Goal: Information Seeking & Learning: Learn about a topic

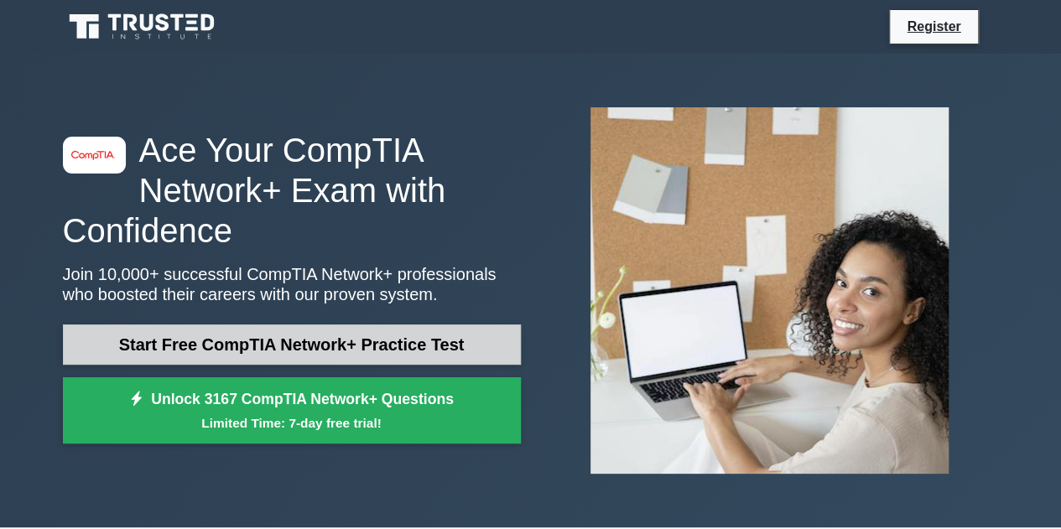
click at [262, 335] on link "Start Free CompTIA Network+ Practice Test" at bounding box center [292, 345] width 458 height 40
click at [304, 337] on link "Start Free CompTIA Network+ Practice Test" at bounding box center [292, 345] width 458 height 40
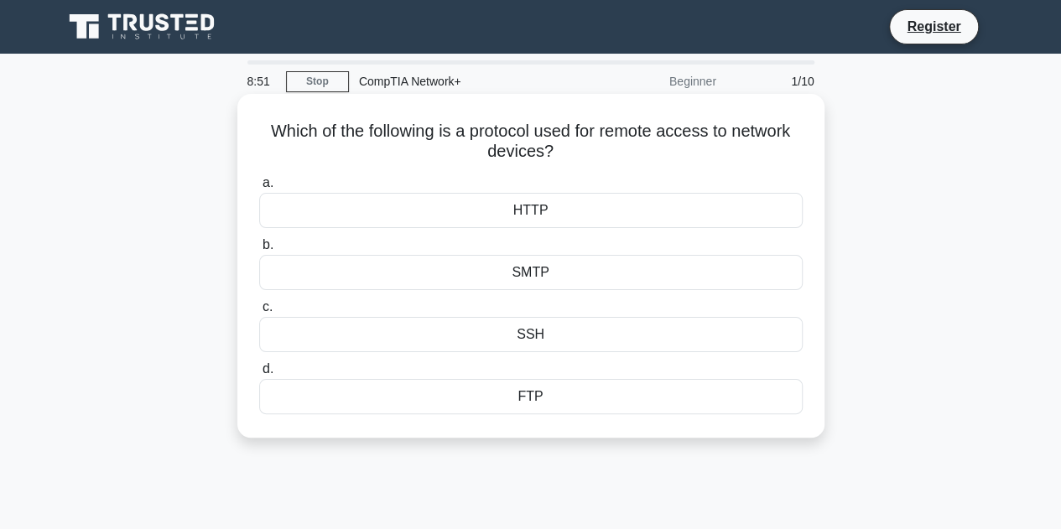
click at [587, 351] on div "SSH" at bounding box center [531, 334] width 544 height 35
click at [259, 313] on input "c. SSH" at bounding box center [259, 307] width 0 height 11
click at [649, 331] on div "SSH" at bounding box center [531, 334] width 544 height 35
click at [259, 313] on input "c. SSH" at bounding box center [259, 307] width 0 height 11
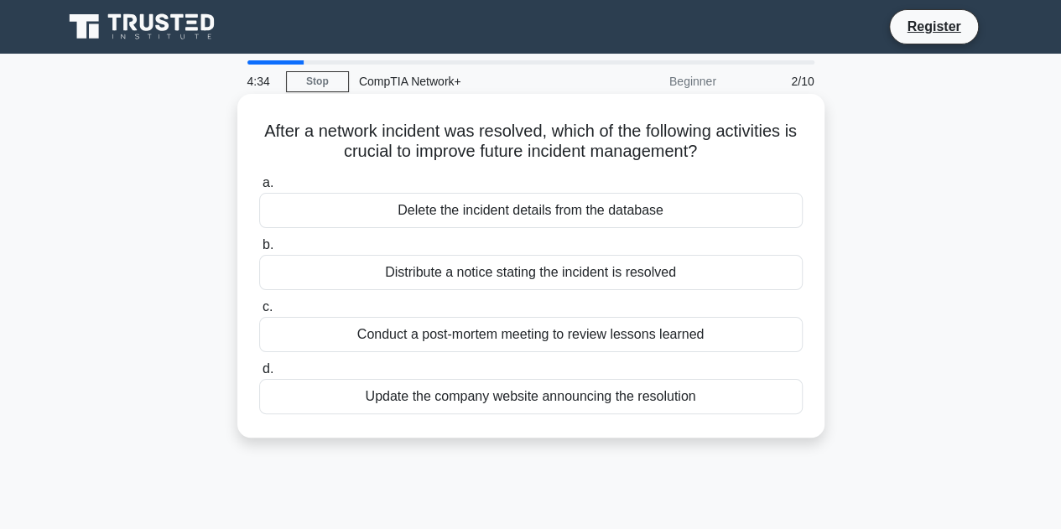
click at [721, 337] on div "Conduct a post-mortem meeting to review lessons learned" at bounding box center [531, 334] width 544 height 35
click at [259, 313] on input "c. Conduct a post-mortem meeting to review lessons learned" at bounding box center [259, 307] width 0 height 11
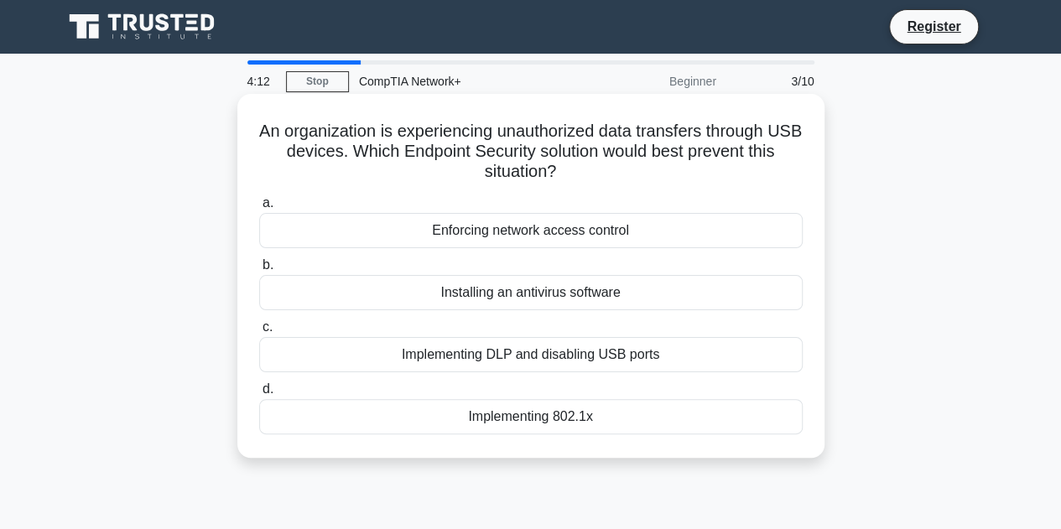
click at [673, 289] on div "Installing an antivirus software" at bounding box center [531, 292] width 544 height 35
click at [259, 271] on input "b. Installing an antivirus software" at bounding box center [259, 265] width 0 height 11
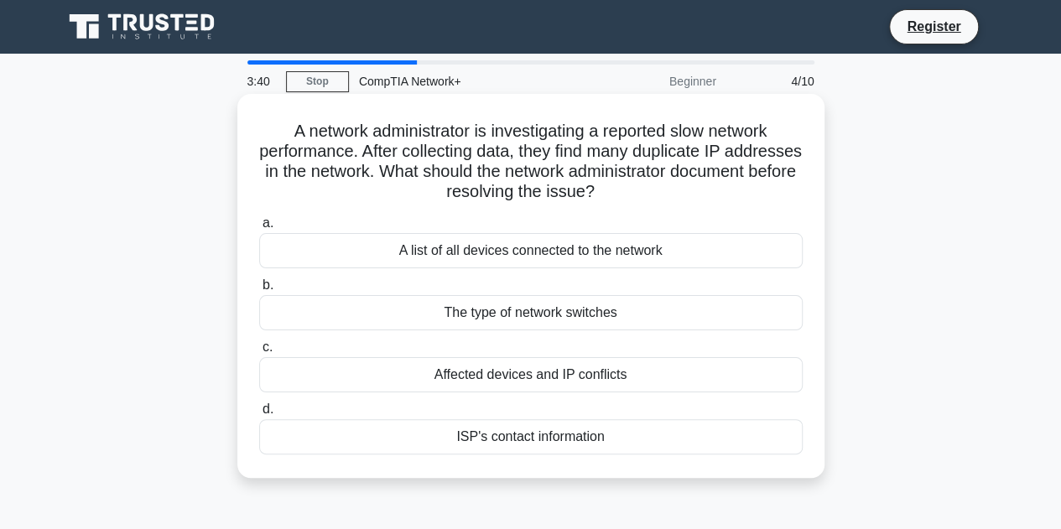
click at [669, 254] on div "A list of all devices connected to the network" at bounding box center [531, 250] width 544 height 35
click at [259, 229] on input "a. A list of all devices connected to the network" at bounding box center [259, 223] width 0 height 11
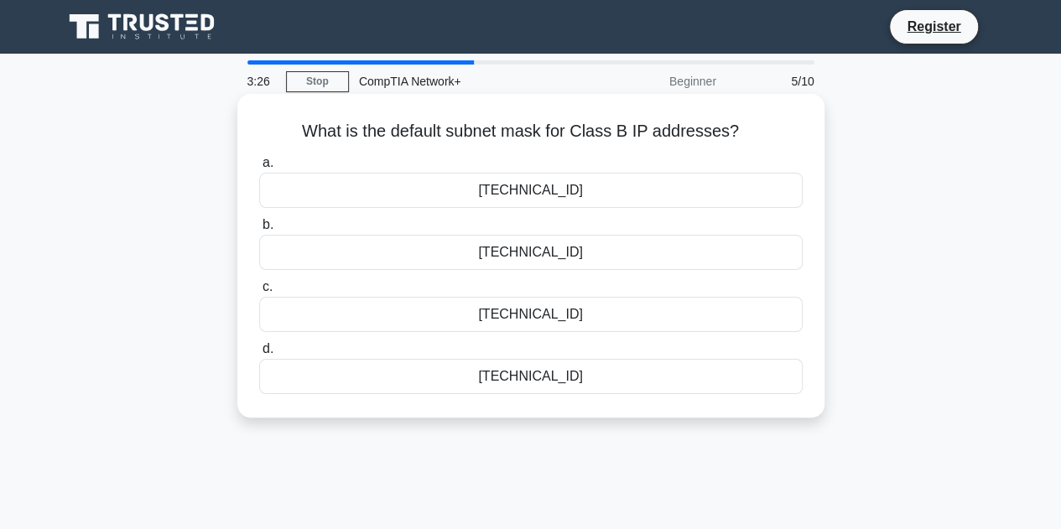
click at [655, 180] on div "255.255.0.0" at bounding box center [531, 190] width 544 height 35
click at [259, 169] on input "a. 255.255.0.0" at bounding box center [259, 163] width 0 height 11
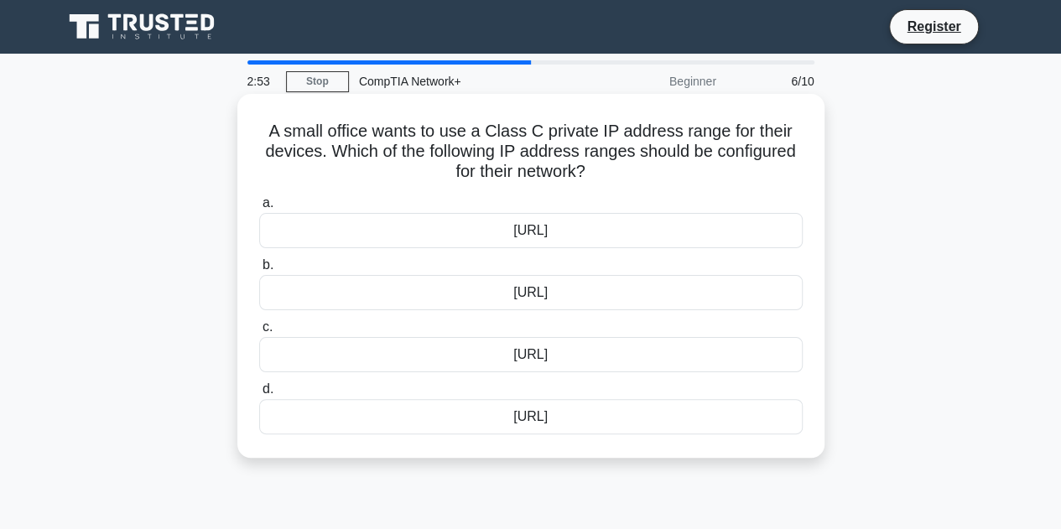
click at [606, 299] on div "192.168.0.0/16" at bounding box center [531, 292] width 544 height 35
click at [259, 271] on input "b. 192.168.0.0/16" at bounding box center [259, 265] width 0 height 11
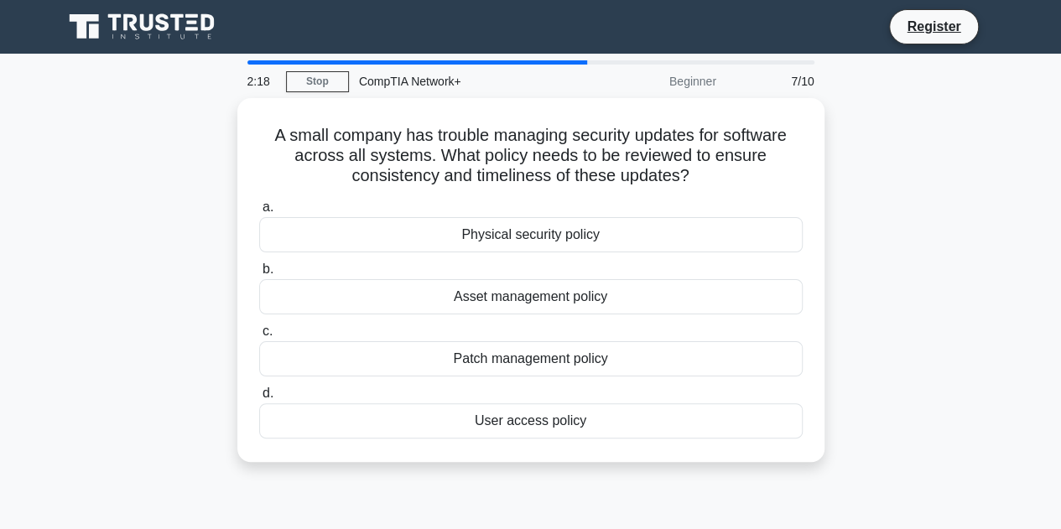
click at [606, 299] on div "Asset management policy" at bounding box center [531, 296] width 544 height 35
click at [259, 275] on input "b. Asset management policy" at bounding box center [259, 269] width 0 height 11
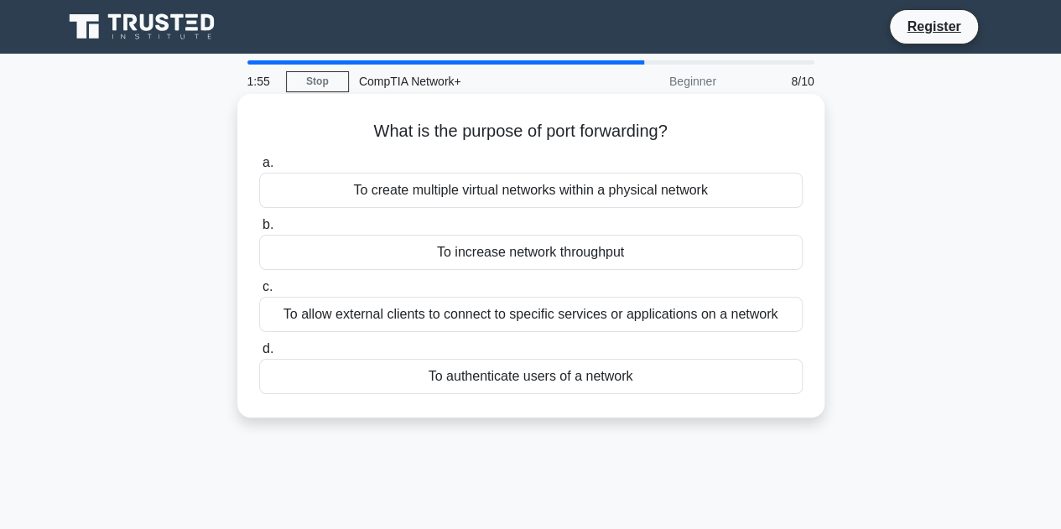
click at [597, 380] on div "To authenticate users of a network" at bounding box center [531, 376] width 544 height 35
click at [259, 355] on input "d. To authenticate users of a network" at bounding box center [259, 349] width 0 height 11
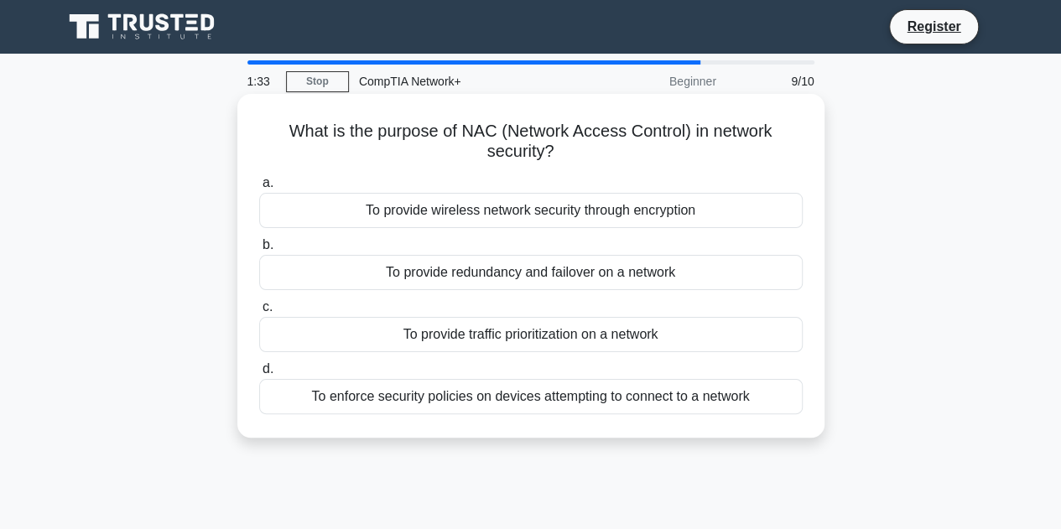
click at [577, 276] on div "To provide redundancy and failover on a network" at bounding box center [531, 272] width 544 height 35
click at [259, 251] on input "b. To provide redundancy and failover on a network" at bounding box center [259, 245] width 0 height 11
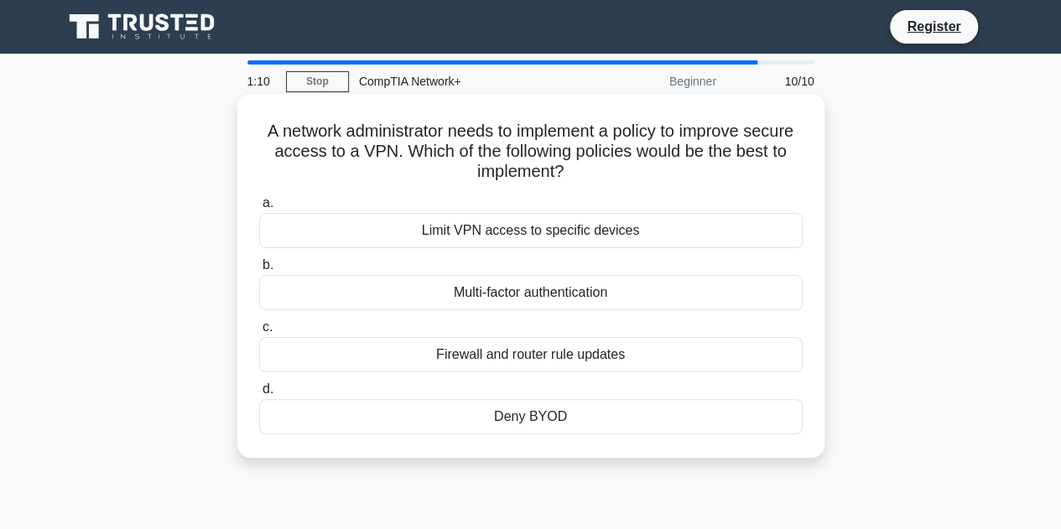
click at [574, 361] on div "Firewall and router rule updates" at bounding box center [531, 354] width 544 height 35
click at [259, 333] on input "c. Firewall and router rule updates" at bounding box center [259, 327] width 0 height 11
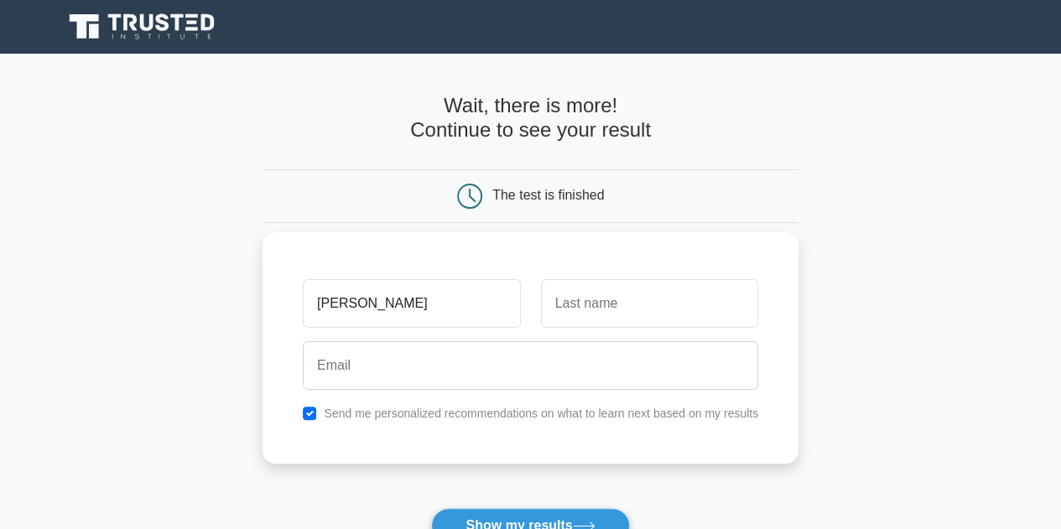
type input "Beatrice"
click at [586, 318] on input "text" at bounding box center [649, 303] width 217 height 49
type input "Benedict"
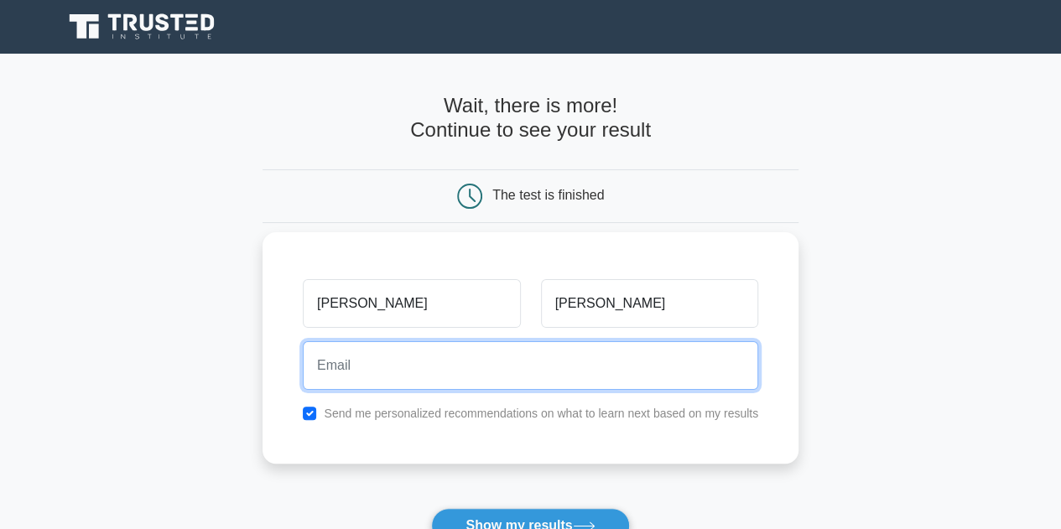
click at [547, 362] on input "email" at bounding box center [531, 365] width 456 height 49
type input "beatricealfred657@gmail.com"
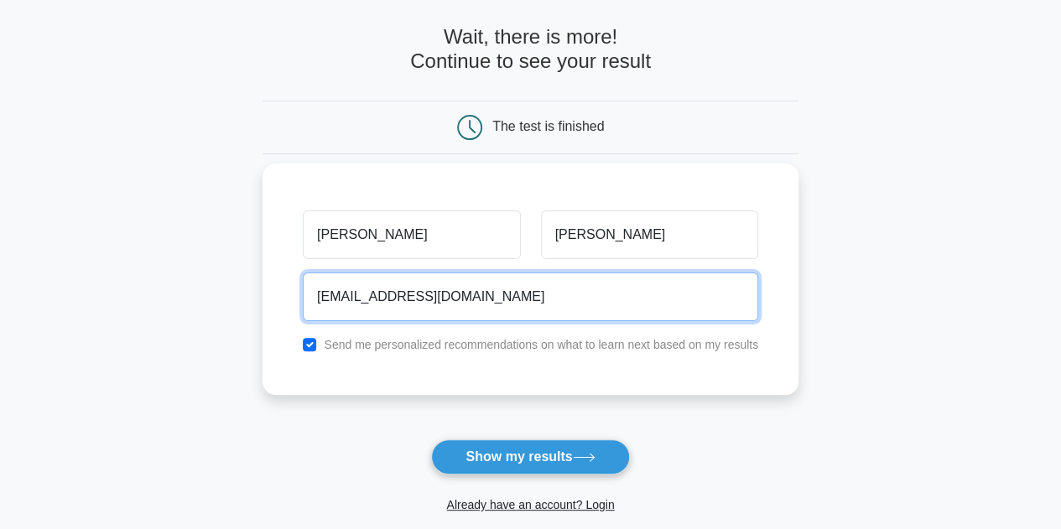
scroll to position [70, 0]
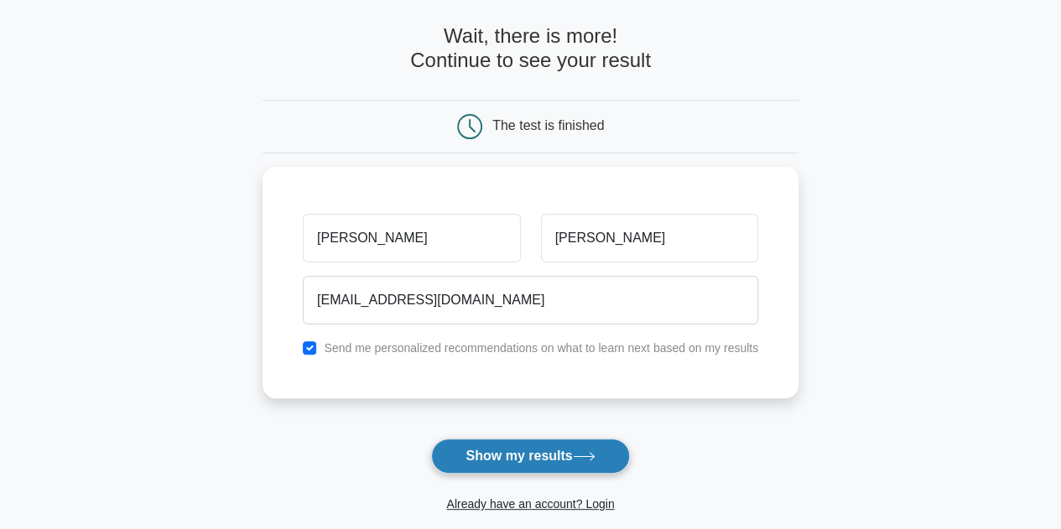
click at [529, 447] on button "Show my results" at bounding box center [530, 456] width 198 height 35
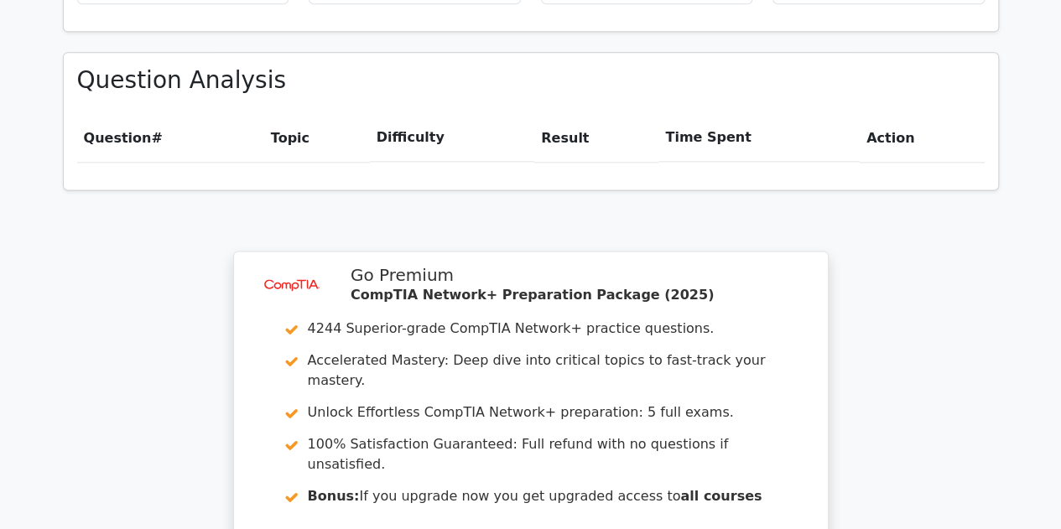
scroll to position [1114, 0]
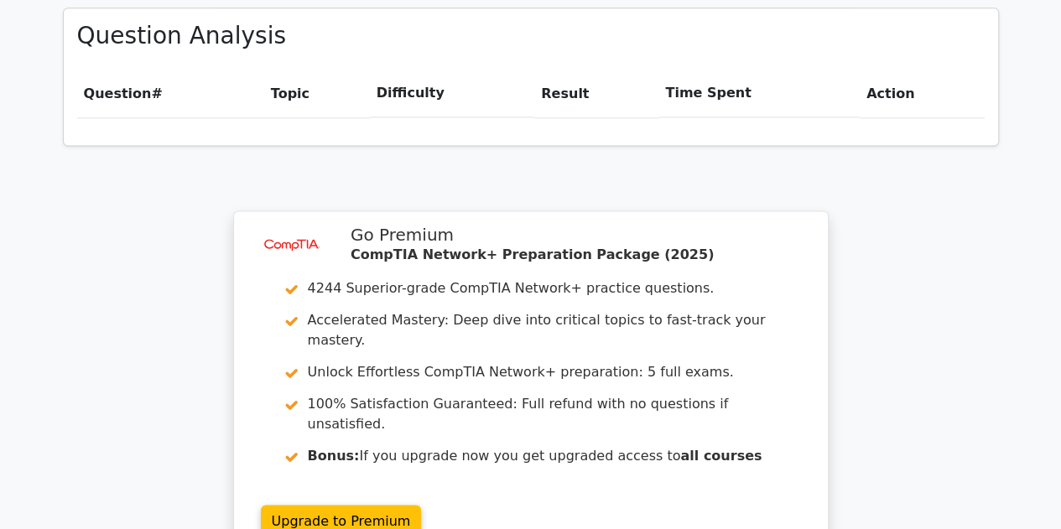
click at [299, 70] on th "Topic" at bounding box center [317, 94] width 106 height 48
click at [404, 70] on th "Difficulty" at bounding box center [452, 94] width 164 height 48
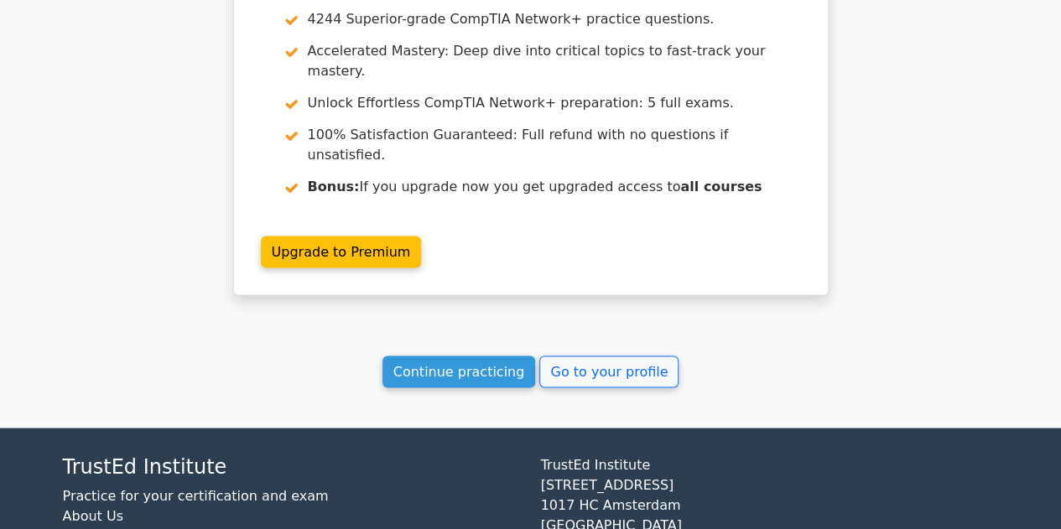
scroll to position [1393, 0]
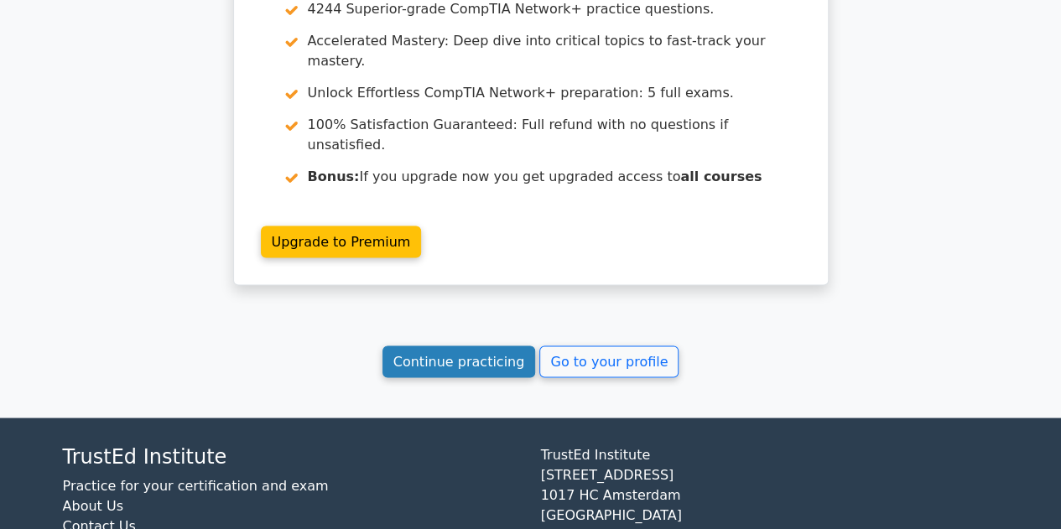
click at [490, 346] on link "Continue practicing" at bounding box center [460, 362] width 154 height 32
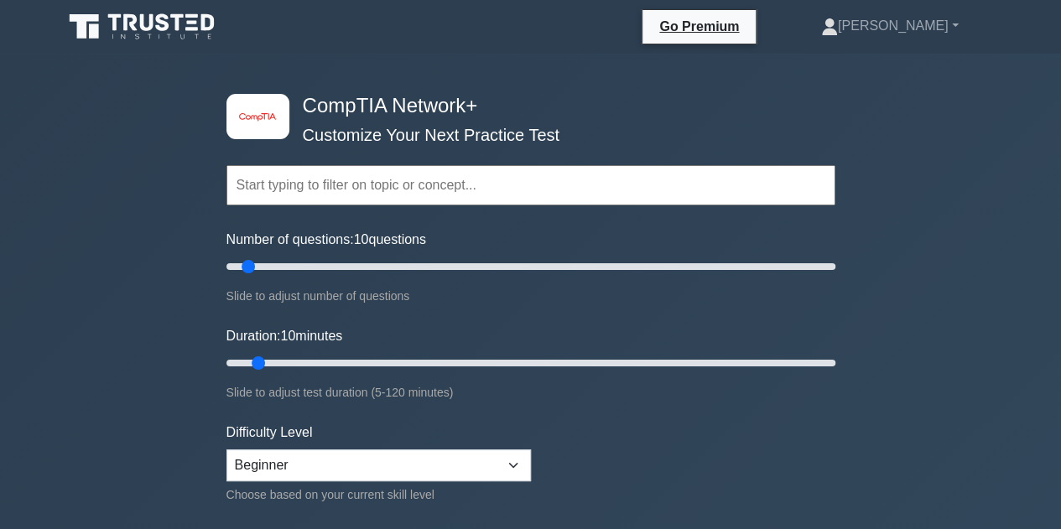
click at [438, 252] on div "Number of questions: 10 questions Slide to adjust number of questions" at bounding box center [531, 268] width 609 height 76
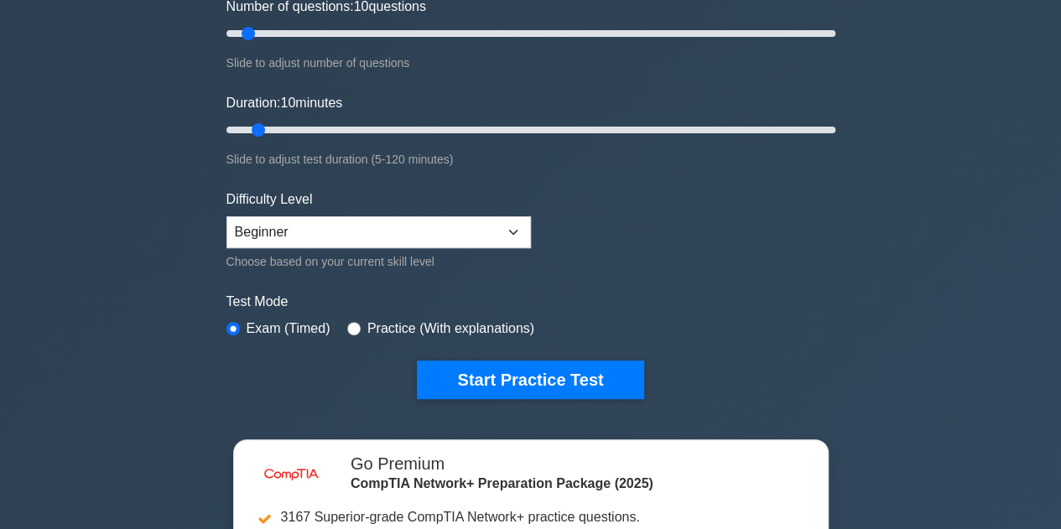
scroll to position [242, 0]
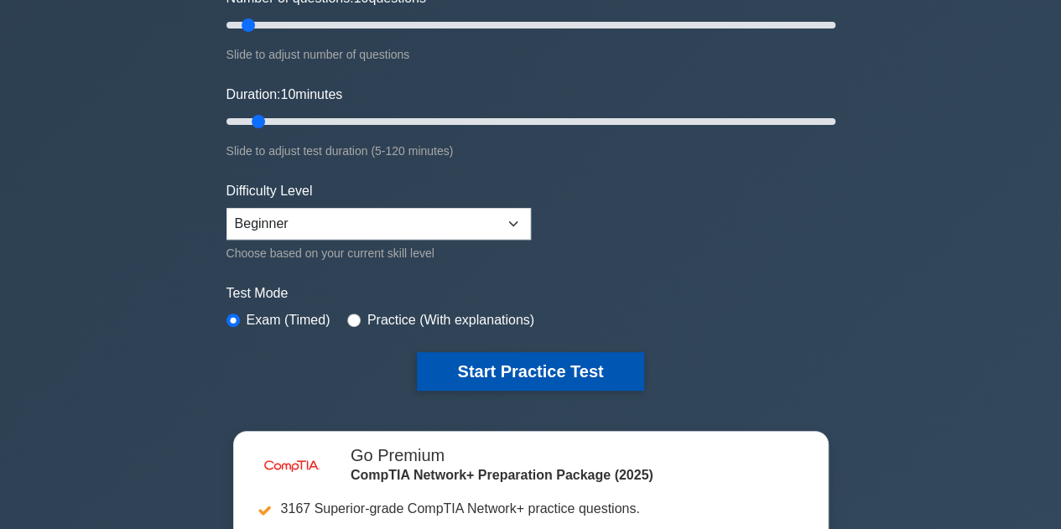
click at [487, 378] on button "Start Practice Test" at bounding box center [530, 371] width 227 height 39
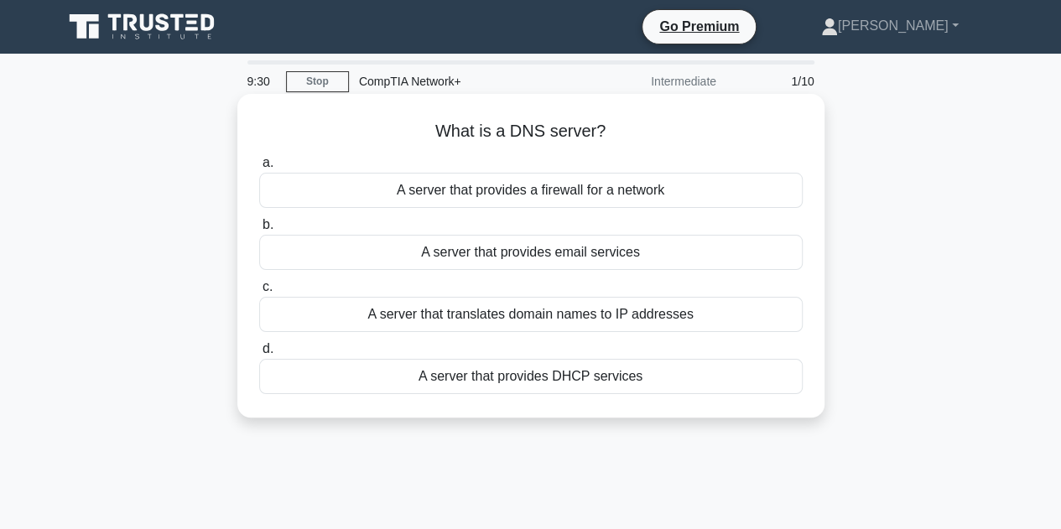
click at [728, 311] on div "A server that translates domain names to IP addresses" at bounding box center [531, 314] width 544 height 35
click at [259, 293] on input "c. A server that translates domain names to IP addresses" at bounding box center [259, 287] width 0 height 11
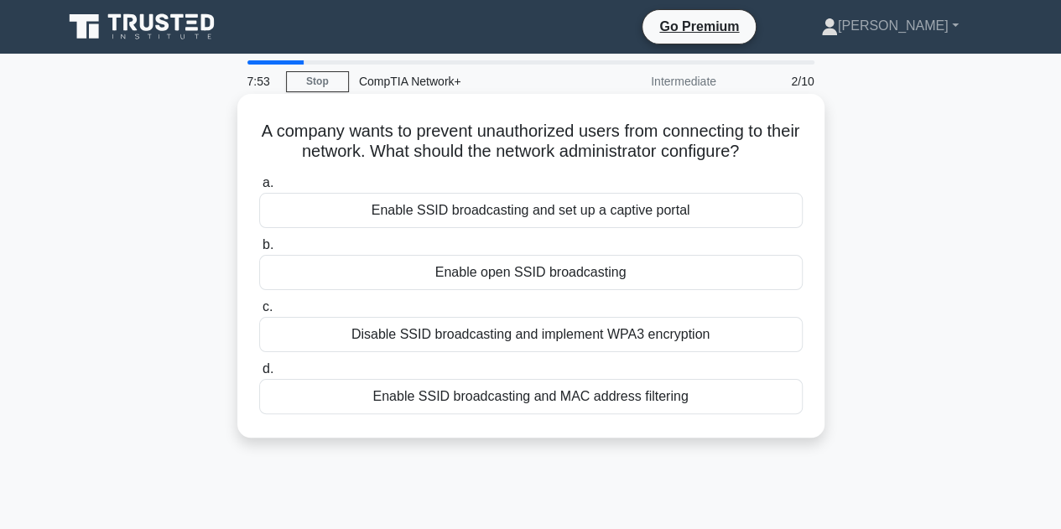
click at [686, 338] on div "Disable SSID broadcasting and implement WPA3 encryption" at bounding box center [531, 334] width 544 height 35
click at [259, 313] on input "c. Disable SSID broadcasting and implement WPA3 encryption" at bounding box center [259, 307] width 0 height 11
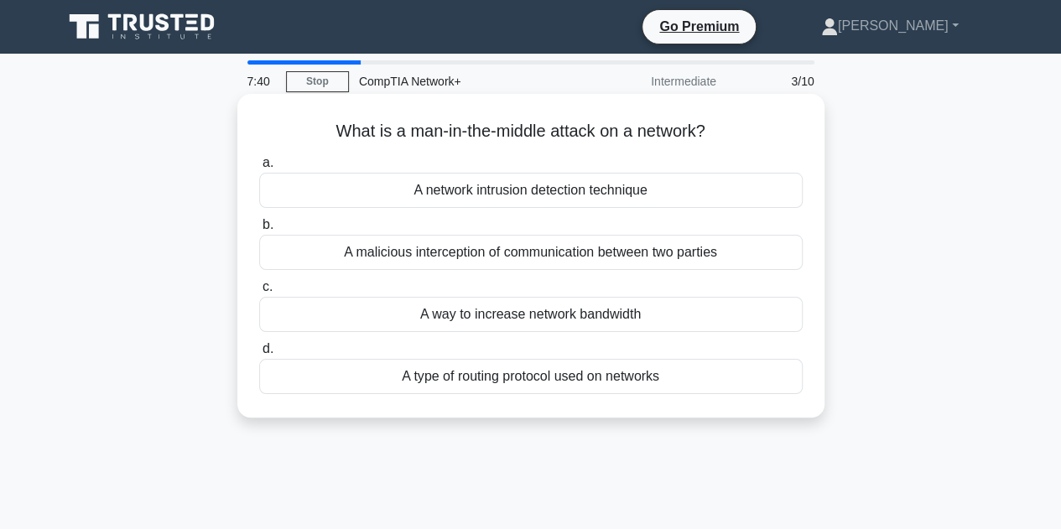
click at [680, 251] on div "A malicious interception of communication between two parties" at bounding box center [531, 252] width 544 height 35
click at [259, 231] on input "b. A malicious interception of communication between two parties" at bounding box center [259, 225] width 0 height 11
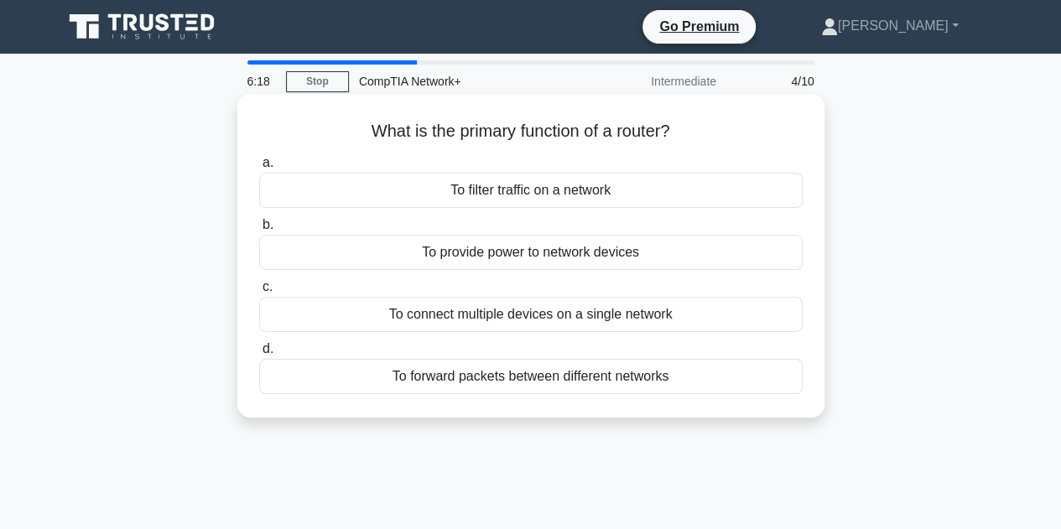
click at [612, 382] on div "To forward packets between different networks" at bounding box center [531, 376] width 544 height 35
click at [259, 355] on input "d. To forward packets between different networks" at bounding box center [259, 349] width 0 height 11
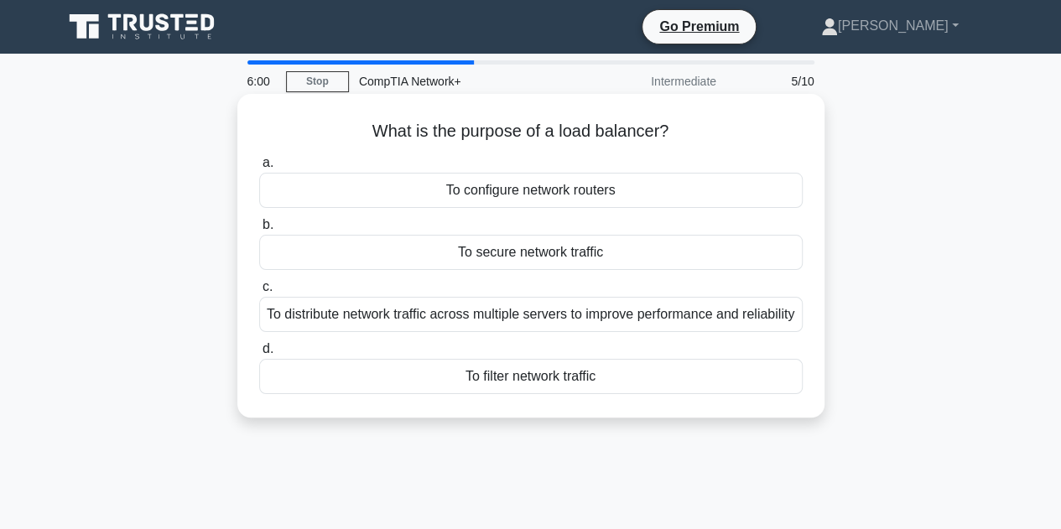
click at [608, 394] on div "To filter network traffic" at bounding box center [531, 376] width 544 height 35
click at [259, 355] on input "d. To filter network traffic" at bounding box center [259, 349] width 0 height 11
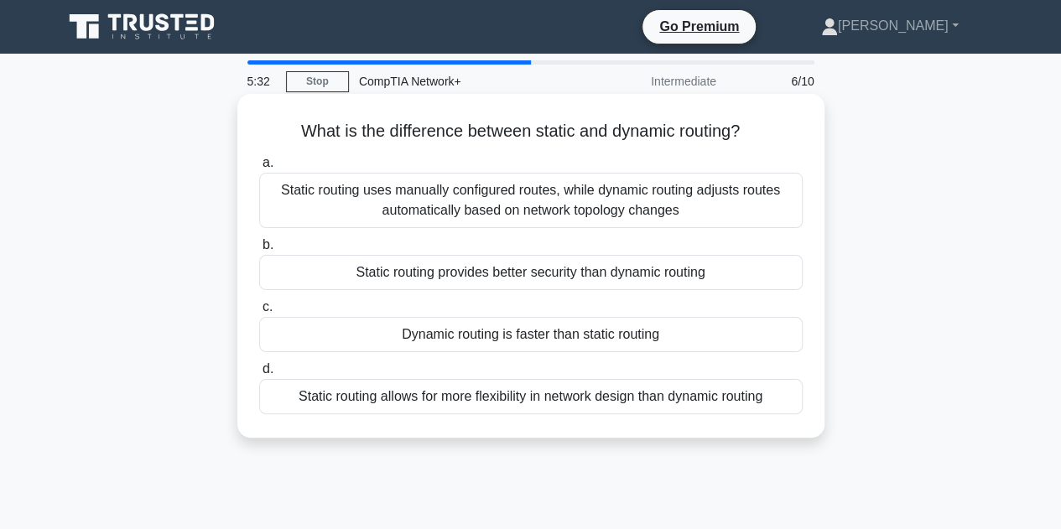
click at [564, 203] on div "Static routing uses manually configured routes, while dynamic routing adjusts r…" at bounding box center [531, 200] width 544 height 55
click at [259, 169] on input "a. Static routing uses manually configured routes, while dynamic routing adjust…" at bounding box center [259, 163] width 0 height 11
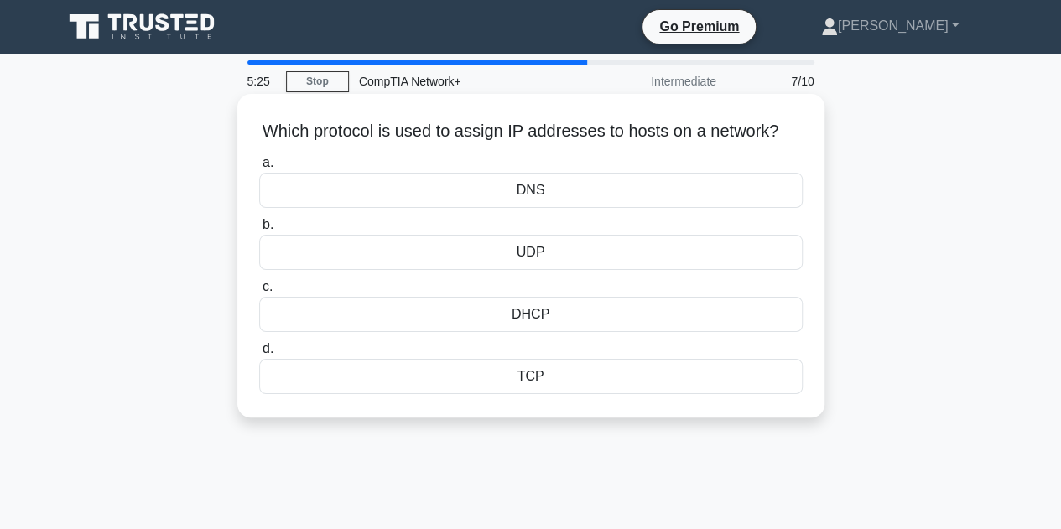
click at [544, 331] on div "DHCP" at bounding box center [531, 314] width 544 height 35
click at [259, 293] on input "c. DHCP" at bounding box center [259, 287] width 0 height 11
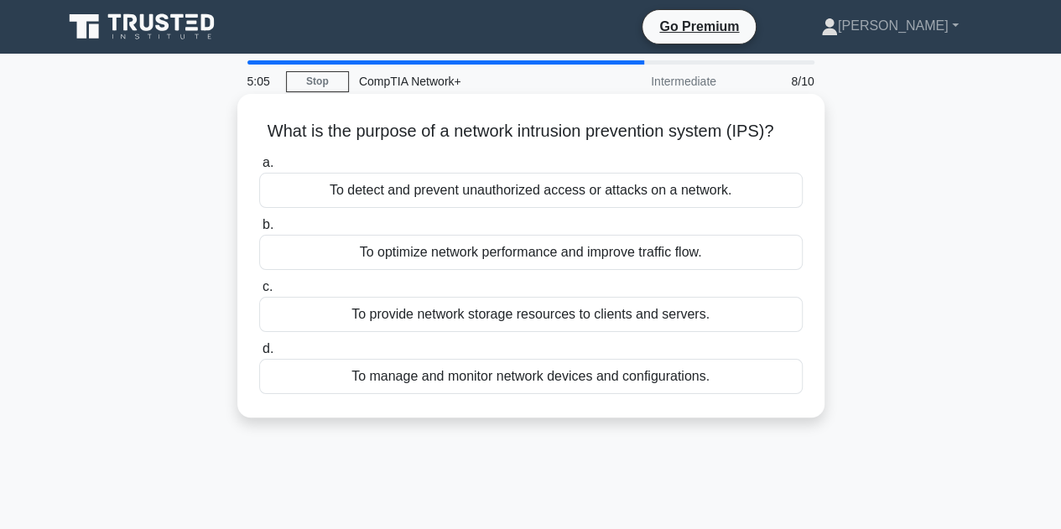
click at [560, 195] on div "To detect and prevent unauthorized access or attacks on a network." at bounding box center [531, 190] width 544 height 35
click at [259, 169] on input "a. To detect and prevent unauthorized access or attacks on a network." at bounding box center [259, 163] width 0 height 11
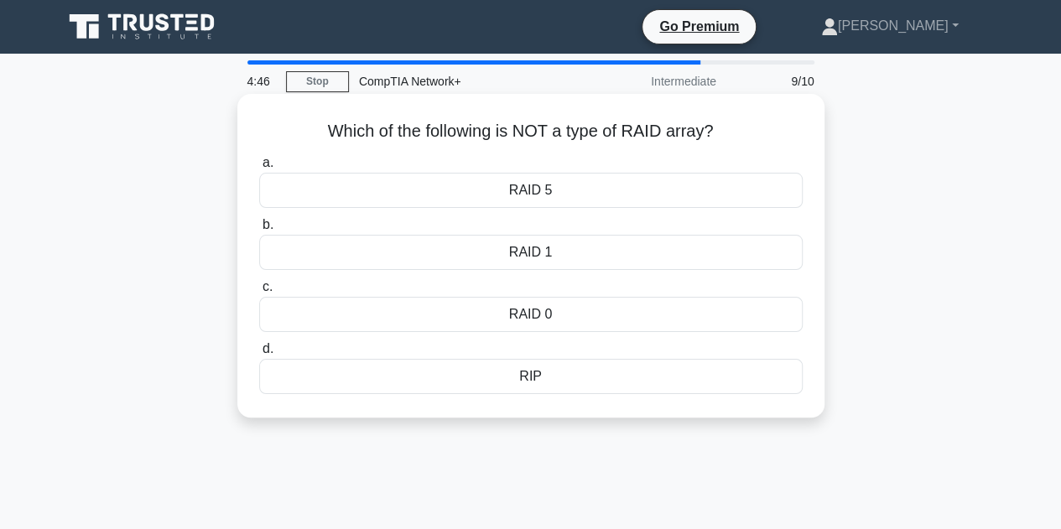
click at [584, 379] on div "RIP" at bounding box center [531, 376] width 544 height 35
click at [259, 355] on input "d. RIP" at bounding box center [259, 349] width 0 height 11
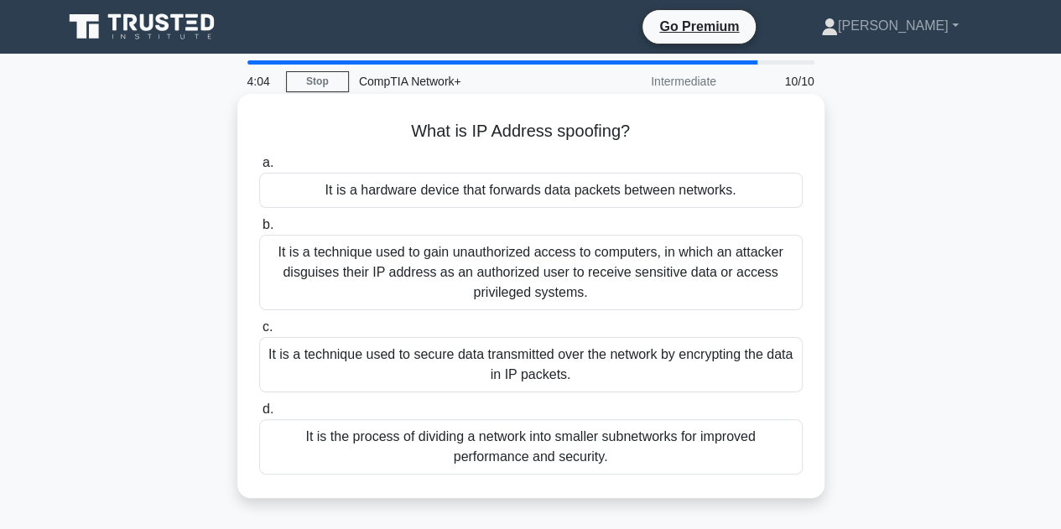
click at [604, 266] on div "It is a technique used to gain unauthorized access to computers, in which an at…" at bounding box center [531, 273] width 544 height 76
click at [259, 231] on input "b. It is a technique used to gain unauthorized access to computers, in which an…" at bounding box center [259, 225] width 0 height 11
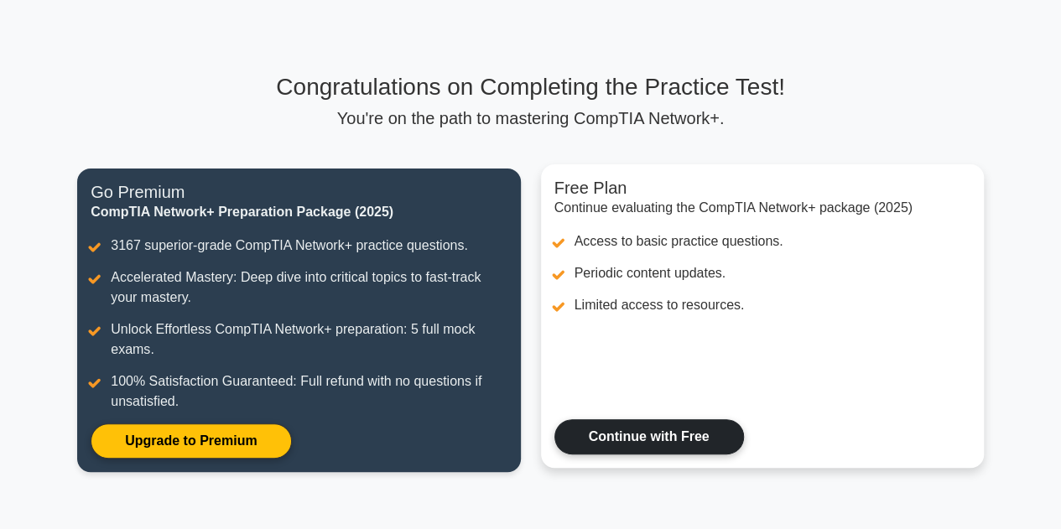
scroll to position [62, 0]
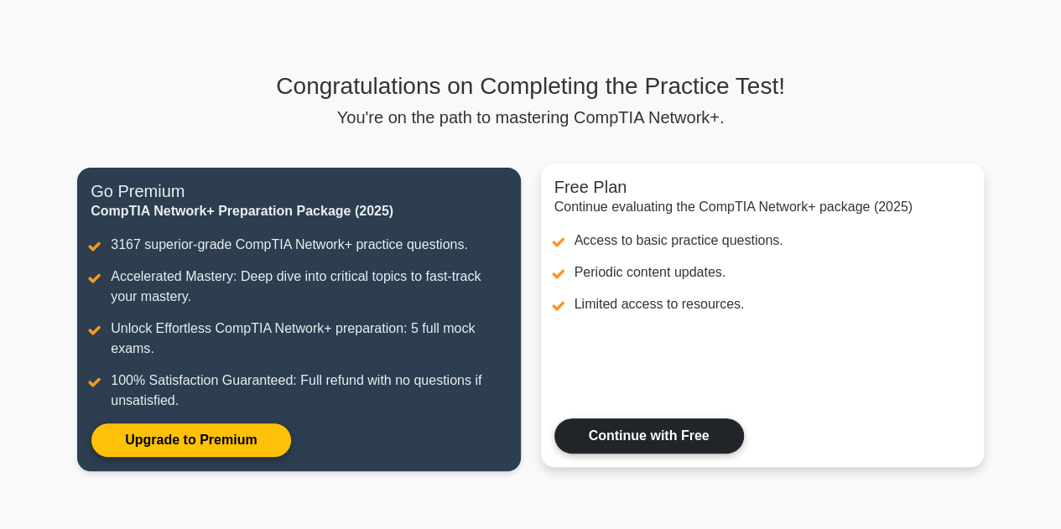
click at [651, 442] on link "Continue with Free" at bounding box center [650, 436] width 190 height 35
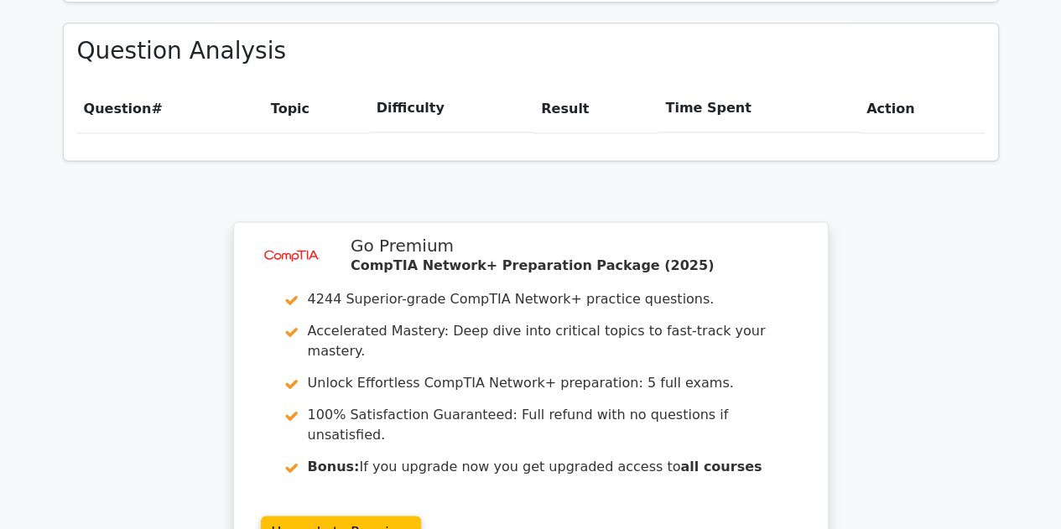
scroll to position [1104, 0]
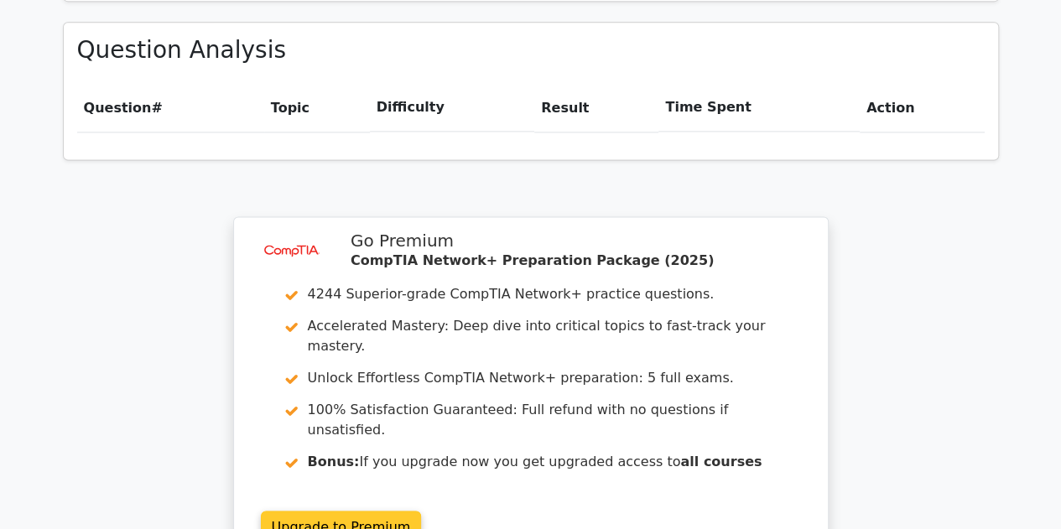
click at [371, 511] on link "Upgrade to Premium" at bounding box center [341, 527] width 161 height 32
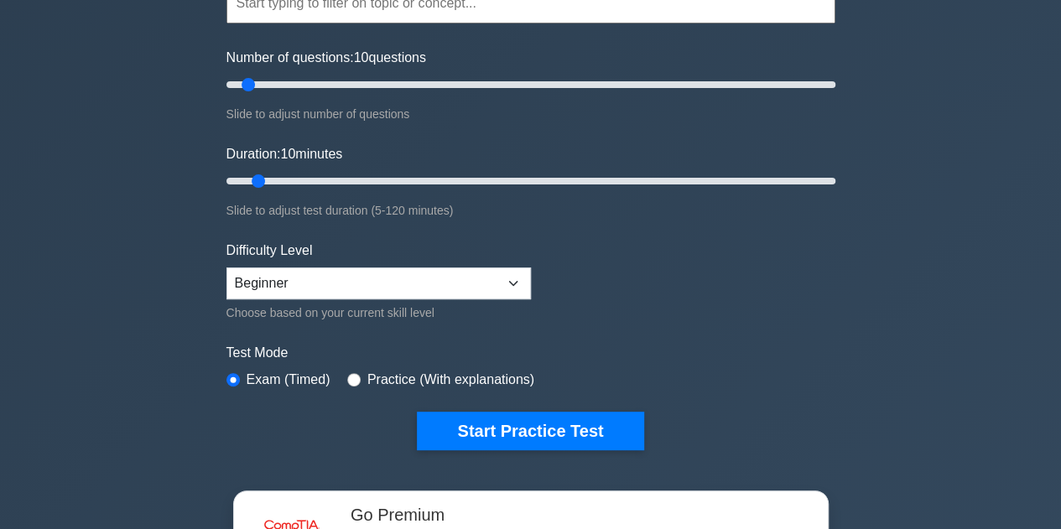
scroll to position [181, 0]
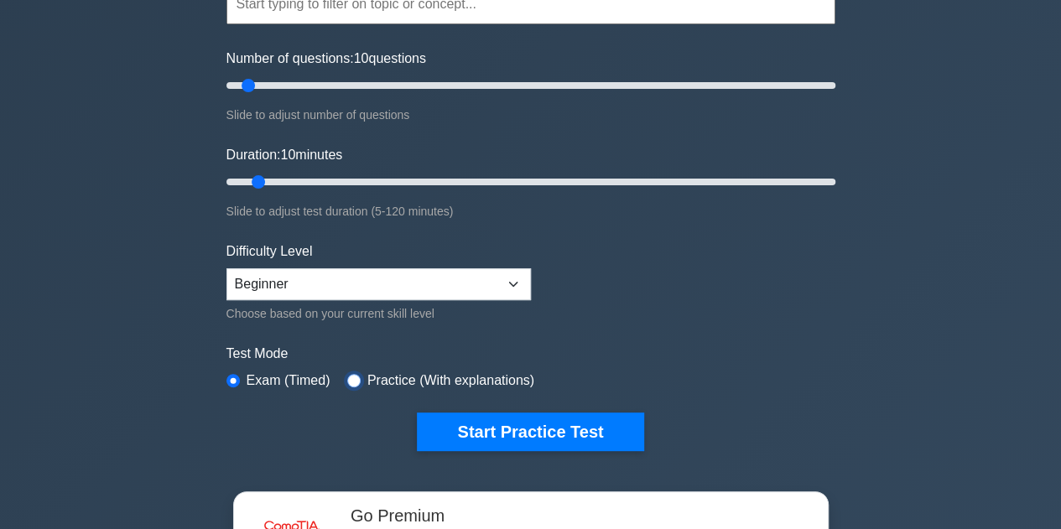
click at [347, 375] on input "radio" at bounding box center [353, 380] width 13 height 13
radio input "true"
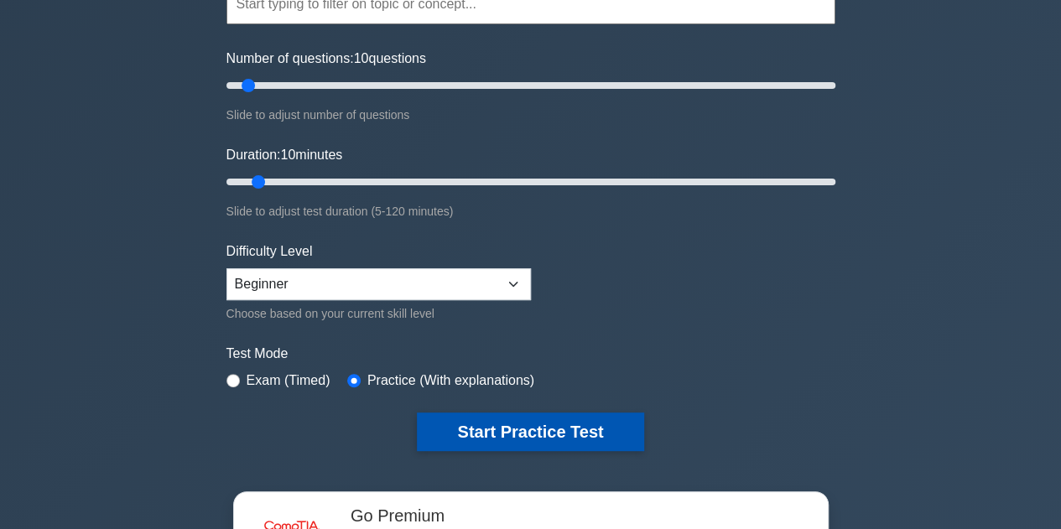
click at [457, 430] on button "Start Practice Test" at bounding box center [530, 432] width 227 height 39
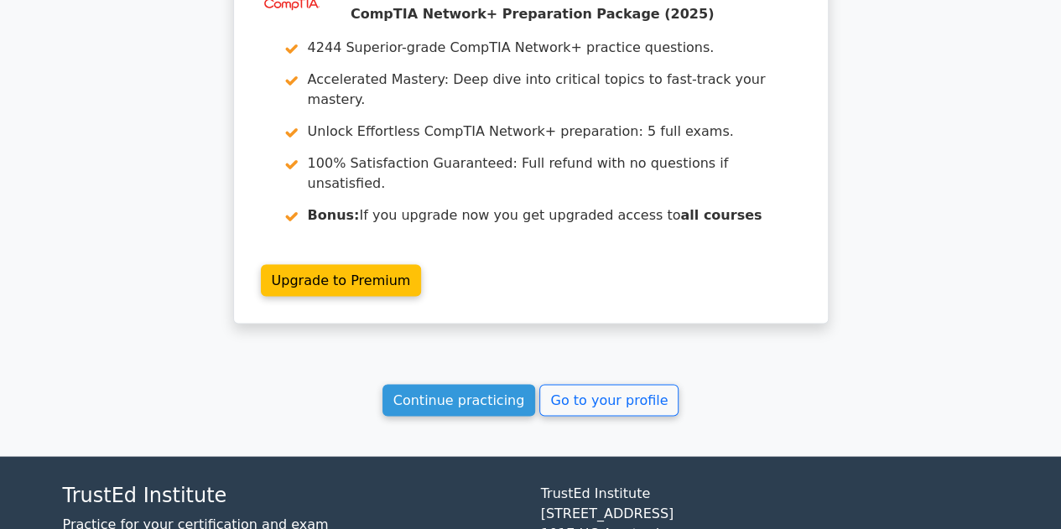
scroll to position [1393, 0]
